Goal: Check status: Check status

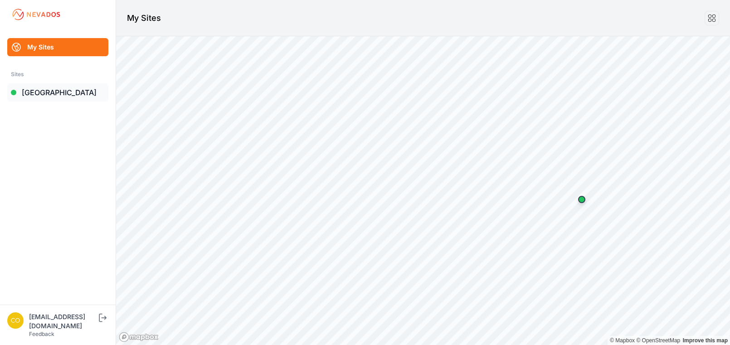
click at [45, 86] on link "[GEOGRAPHIC_DATA]" at bounding box center [57, 92] width 101 height 18
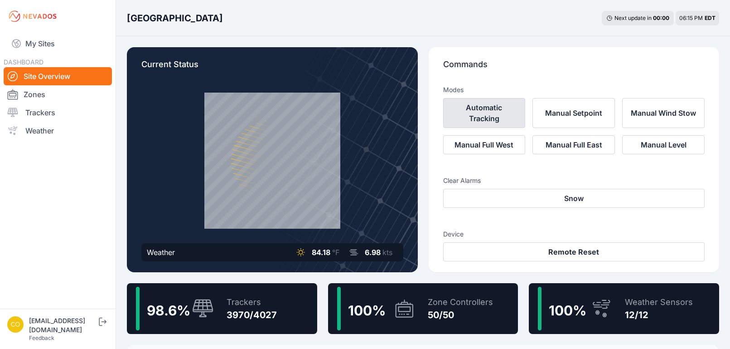
click at [503, 110] on button "Automatic Tracking" at bounding box center [484, 113] width 83 height 30
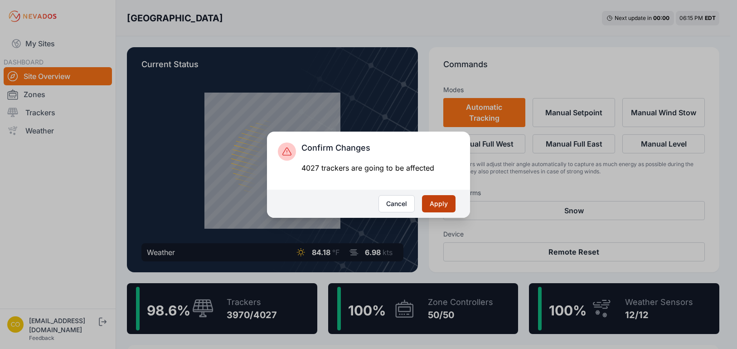
click at [434, 203] on button "Apply" at bounding box center [439, 203] width 34 height 17
